Goal: Check status: Check status

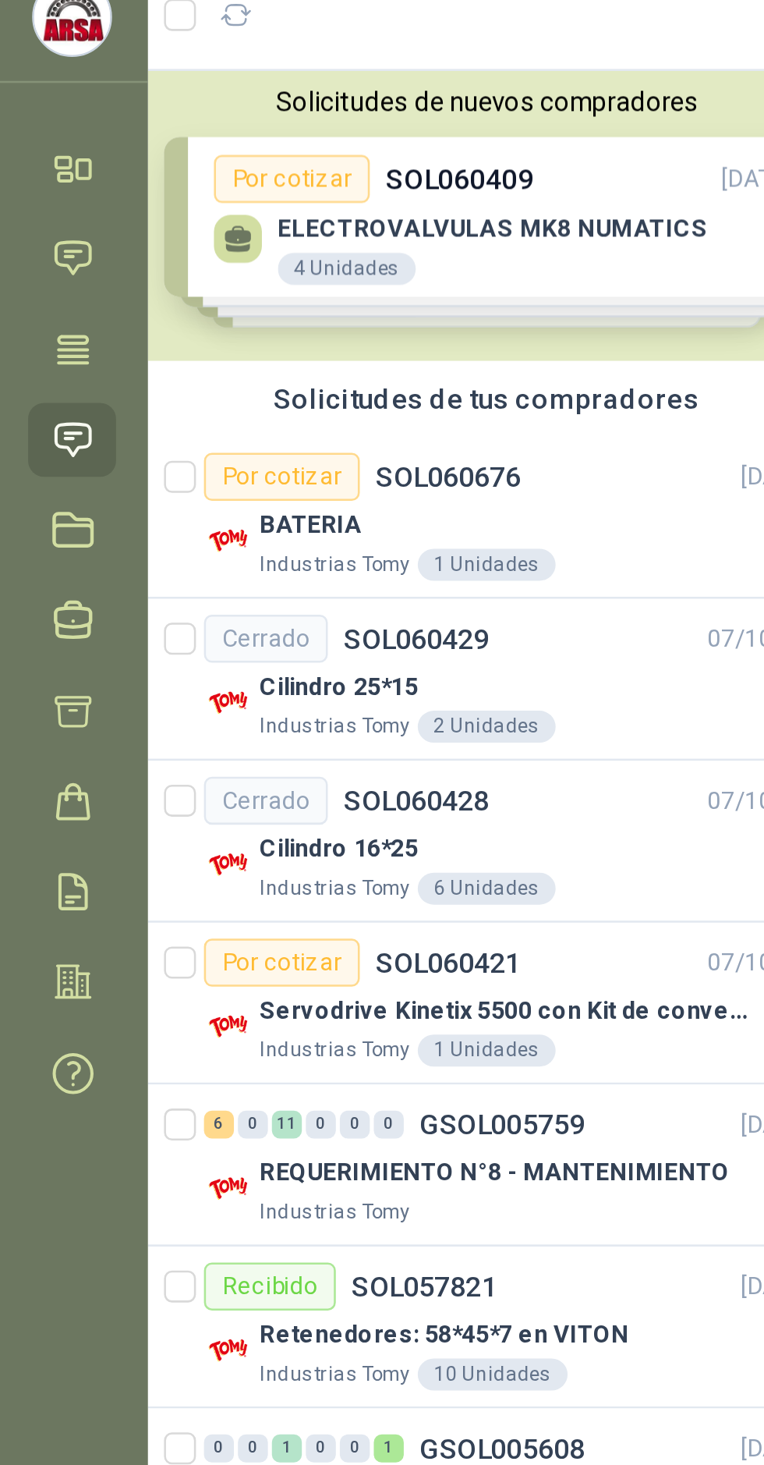
click at [189, 256] on p "SOL060676" at bounding box center [176, 251] width 57 height 11
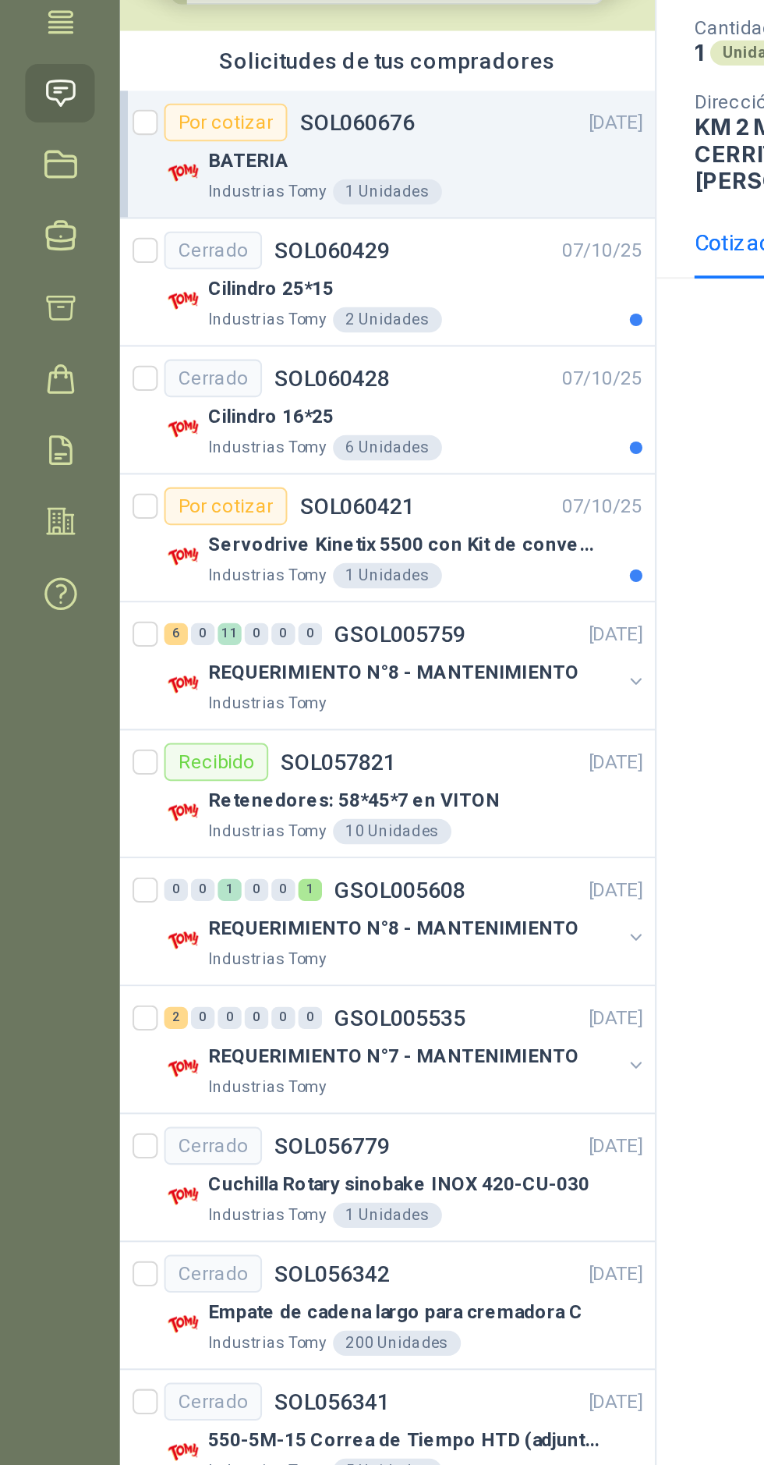
click at [226, 508] on p "GSOL005759" at bounding box center [197, 503] width 65 height 11
